Goal: Transaction & Acquisition: Book appointment/travel/reservation

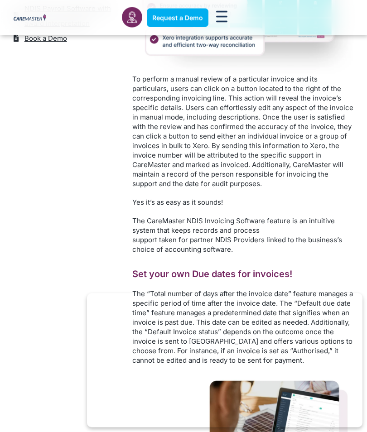
scroll to position [585, 0]
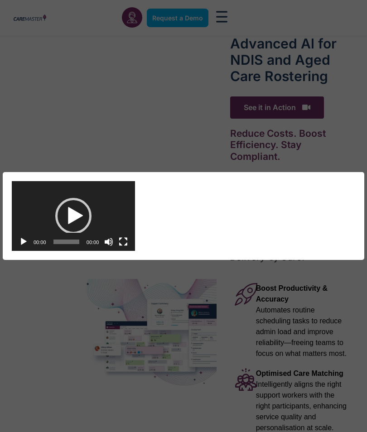
click at [75, 214] on div "Play" at bounding box center [73, 216] width 36 height 36
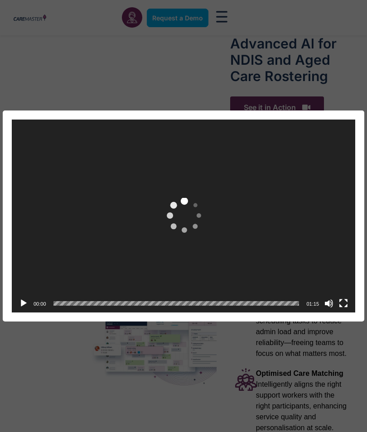
click at [312, 407] on div "Video Player [URL][DOMAIN_NAME] 00:00 00:00 01:15 Use Up/Down Arrow keys to inc…" at bounding box center [183, 216] width 367 height 432
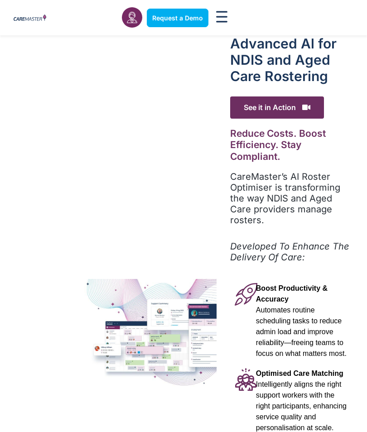
click at [251, 97] on span "See it in Action" at bounding box center [277, 107] width 94 height 22
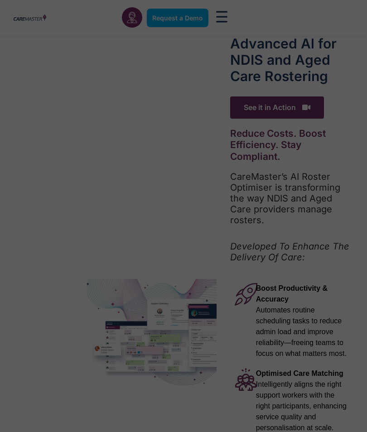
click at [251, 97] on div "Video Player https://caremaster.com.au/wp-content/uploads/2025/05/RO_screenshot…" at bounding box center [183, 216] width 367 height 432
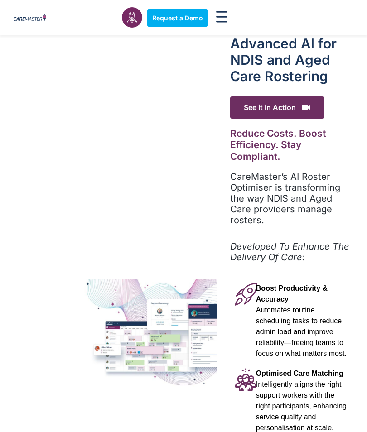
click at [164, 18] on span "Request a Demo" at bounding box center [177, 18] width 51 height 8
click at [169, 21] on span "Request a Demo" at bounding box center [177, 18] width 51 height 8
click at [169, 14] on span "Request a Demo" at bounding box center [177, 18] width 51 height 8
click at [170, 10] on link "Request a Demo" at bounding box center [178, 18] width 62 height 19
click at [172, 9] on link "Request a Demo" at bounding box center [178, 18] width 62 height 19
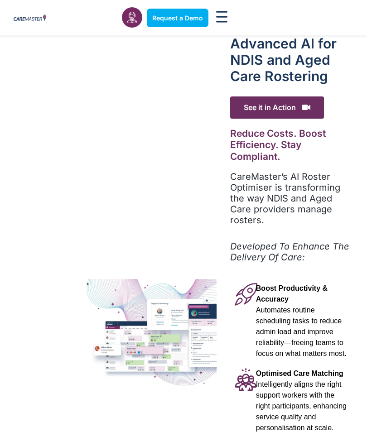
click at [173, 11] on link "Request a Demo" at bounding box center [178, 18] width 62 height 19
click at [251, 109] on span "See it in Action" at bounding box center [277, 107] width 94 height 22
